Goal: Task Accomplishment & Management: Manage account settings

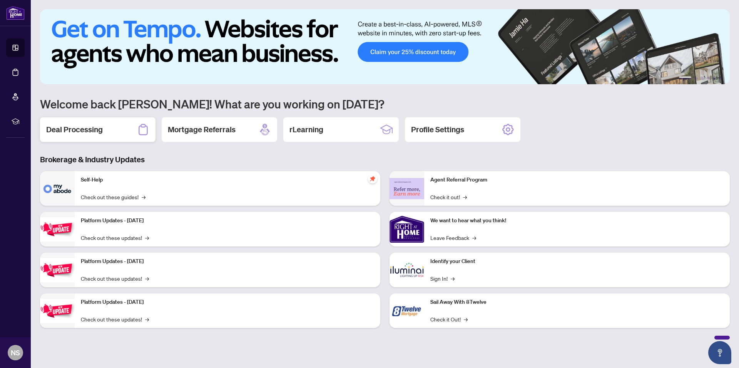
click at [97, 134] on h2 "Deal Processing" at bounding box center [74, 129] width 57 height 11
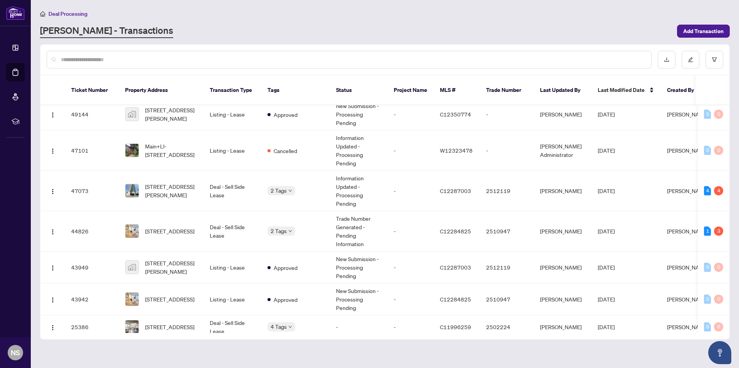
scroll to position [85, 0]
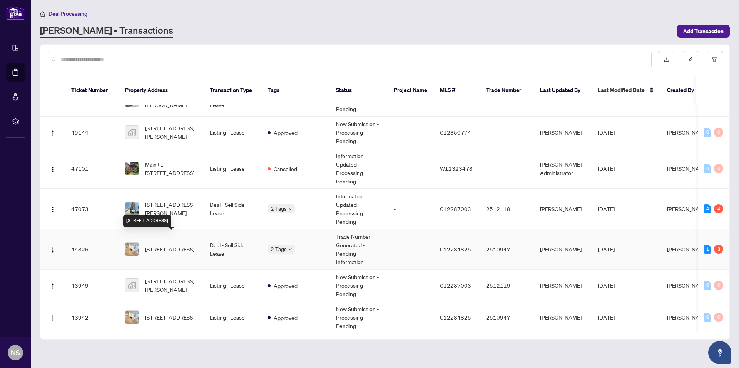
click at [167, 245] on span "[STREET_ADDRESS]" at bounding box center [169, 249] width 49 height 8
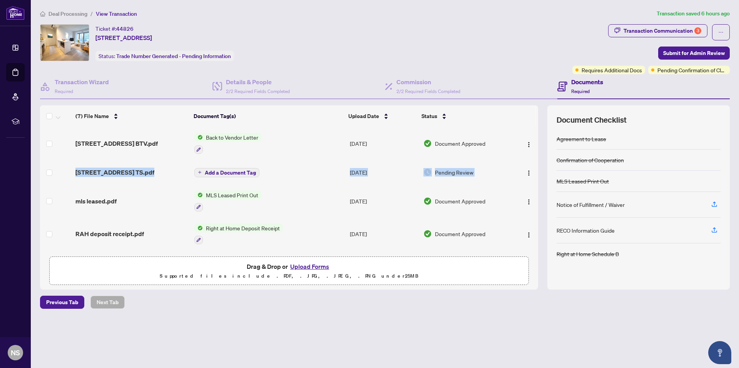
drag, startPoint x: 535, startPoint y: 157, endPoint x: 534, endPoint y: 181, distance: 23.5
click at [534, 181] on tbody "2503-7 Grenville St BTV.pdf Back to Vendor Letter [DATE] Document Approved [STR…" at bounding box center [289, 234] width 498 height 214
click at [497, 67] on div "Ticket #: 44826 [STREET_ADDRESS] Status: Trade Number Generated - Pending Infor…" at bounding box center [304, 49] width 532 height 50
click at [526, 173] on img "button" at bounding box center [529, 173] width 6 height 6
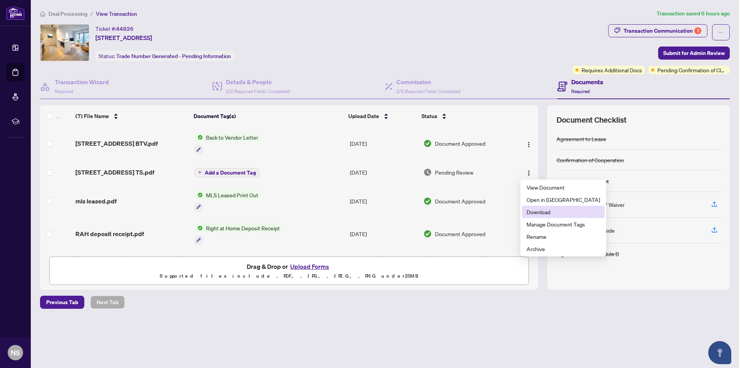
click at [532, 214] on span "Download" at bounding box center [564, 212] width 74 height 8
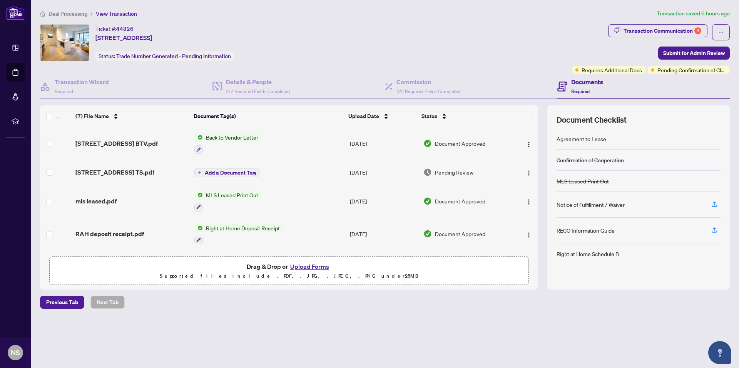
click at [301, 263] on button "Upload Forms" at bounding box center [309, 267] width 43 height 10
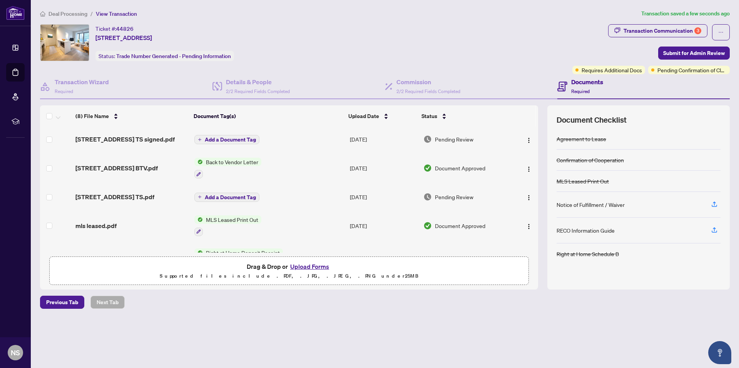
click at [232, 136] on button "Add a Document Tag" at bounding box center [226, 139] width 65 height 9
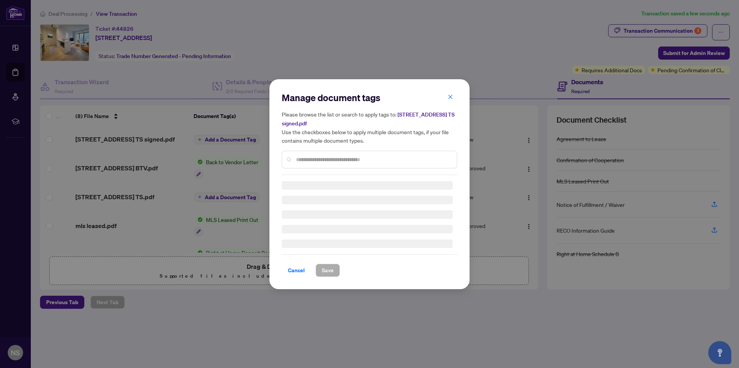
click at [318, 160] on div "Manage document tags Please browse the list or search to apply tags to: [STREET…" at bounding box center [370, 185] width 176 height 186
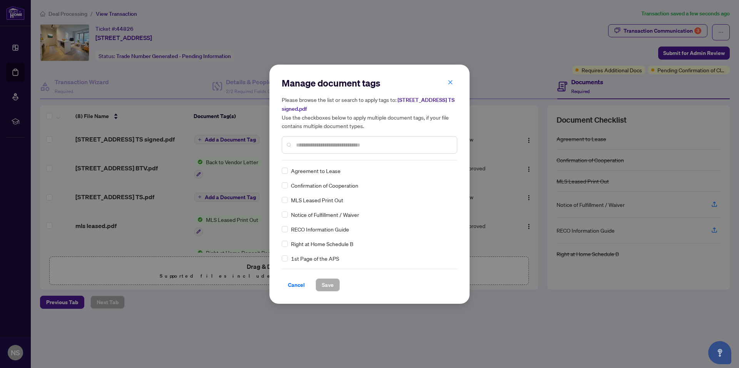
click at [317, 143] on input "text" at bounding box center [373, 145] width 155 height 8
type input "*****"
click at [326, 288] on span "Save" at bounding box center [328, 285] width 12 height 12
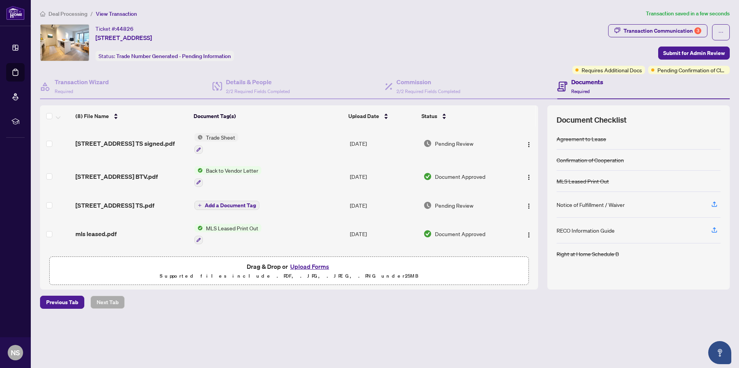
click at [63, 15] on span "Deal Processing" at bounding box center [68, 13] width 39 height 7
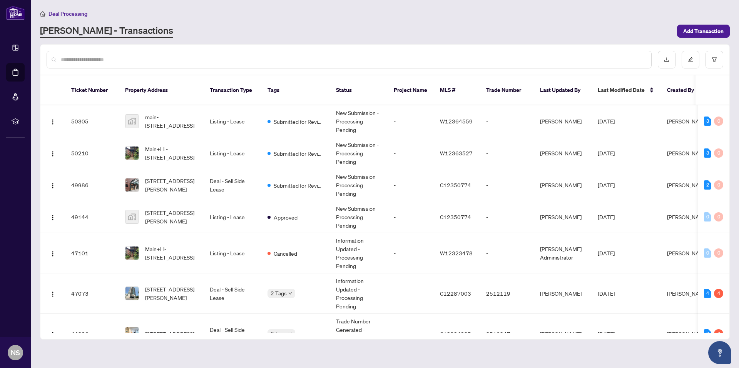
click at [275, 20] on div "Deal Processing [PERSON_NAME] - Transactions Add Transaction" at bounding box center [385, 23] width 690 height 29
